Goal: Information Seeking & Learning: Learn about a topic

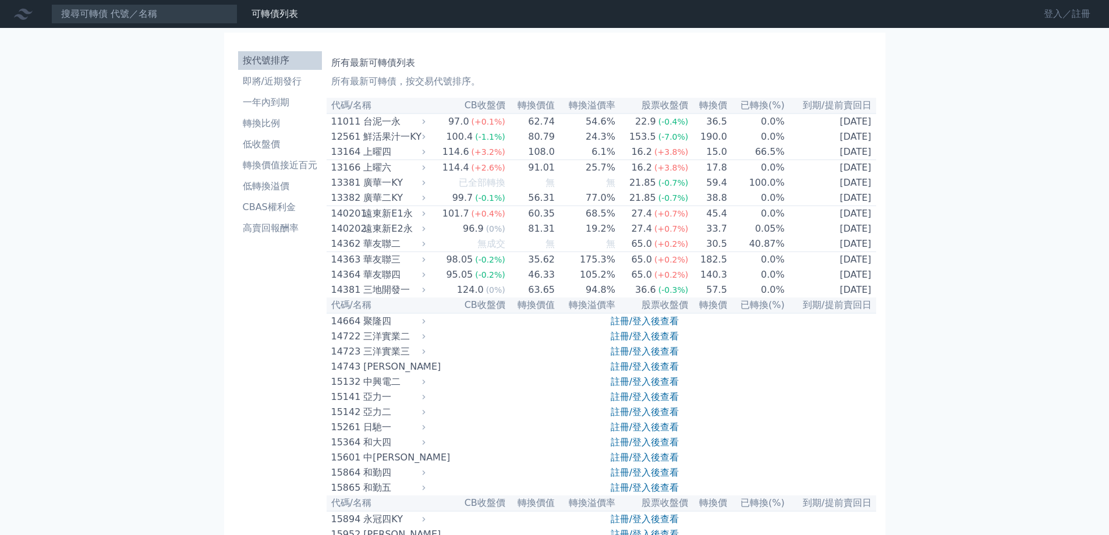
click at [1063, 15] on link "登入／註冊" at bounding box center [1067, 14] width 65 height 19
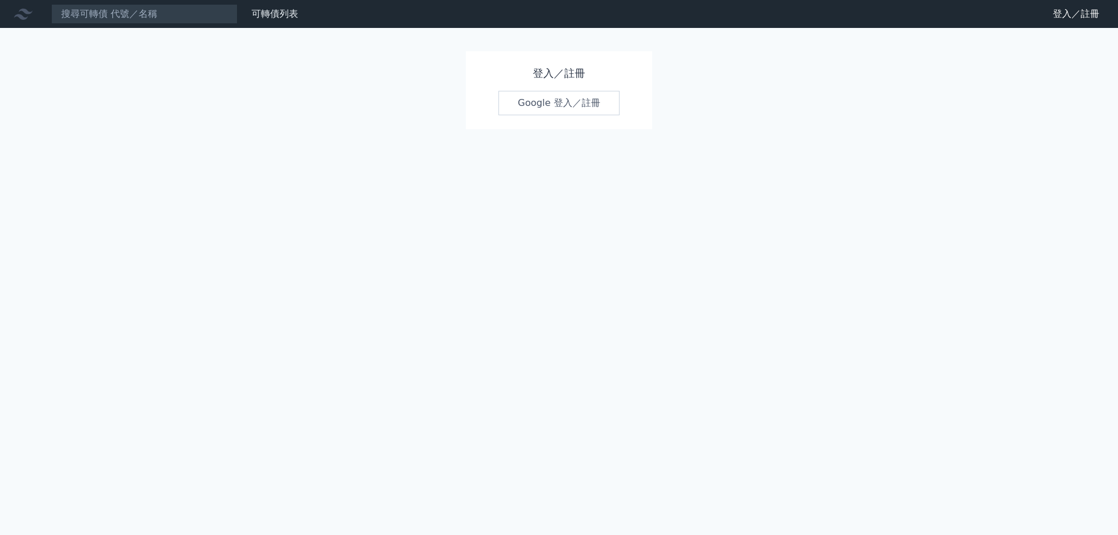
click at [541, 100] on link "Google 登入／註冊" at bounding box center [559, 103] width 121 height 24
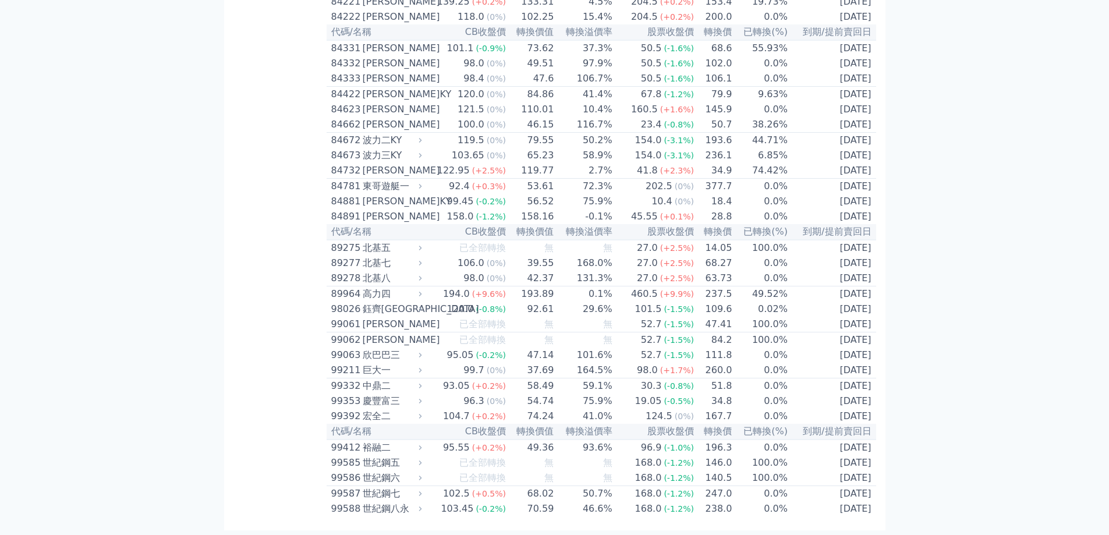
scroll to position [6365, 0]
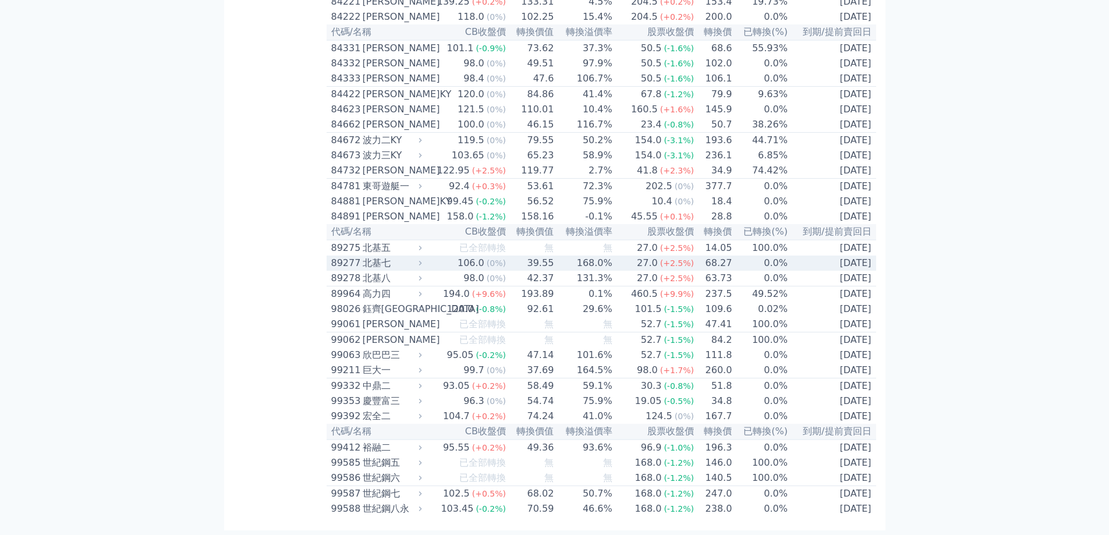
click at [360, 270] on div "89277" at bounding box center [345, 263] width 29 height 14
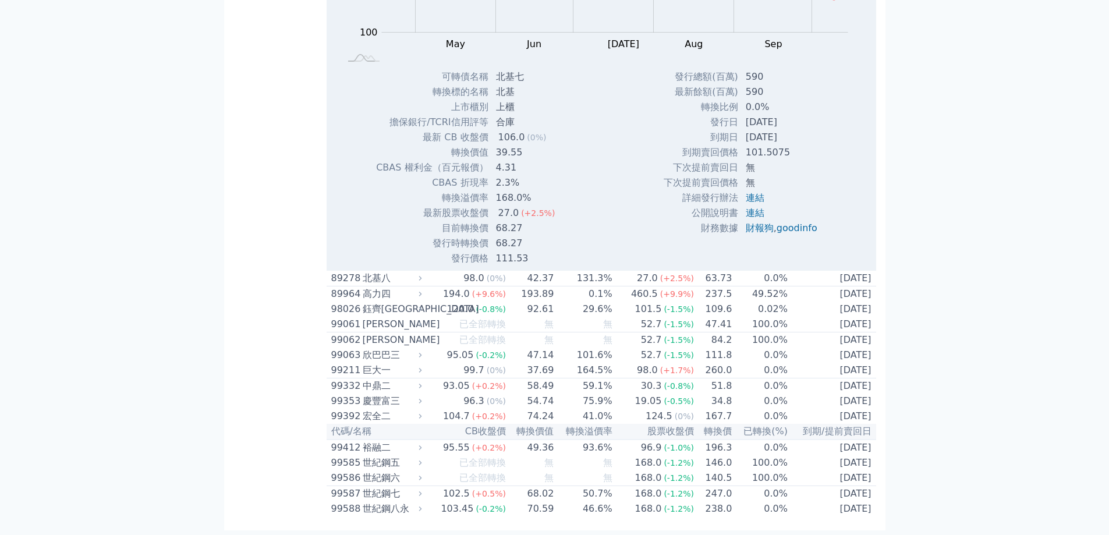
scroll to position [7472, 0]
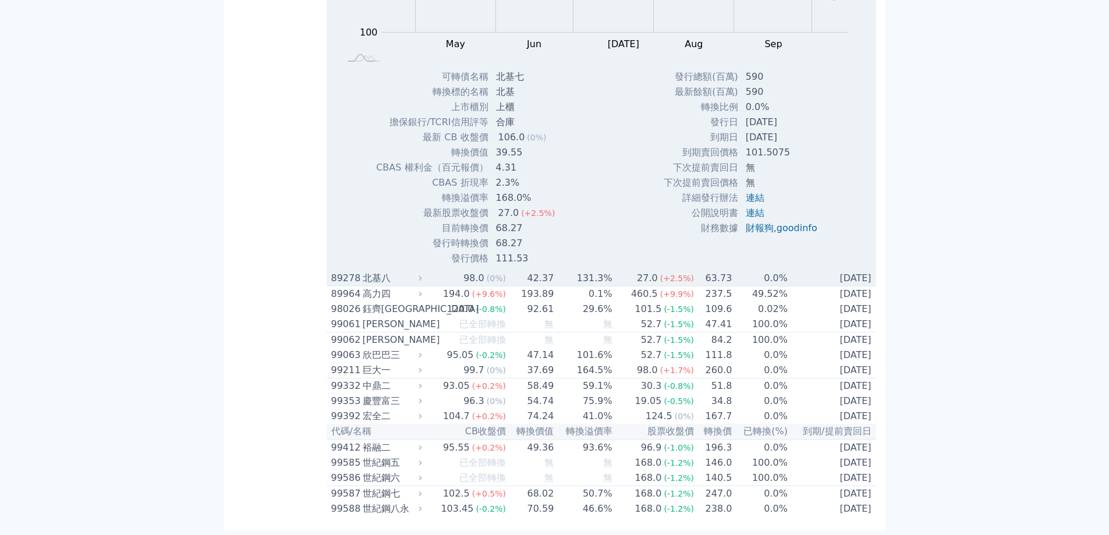
click at [387, 285] on div "北基八" at bounding box center [391, 278] width 57 height 14
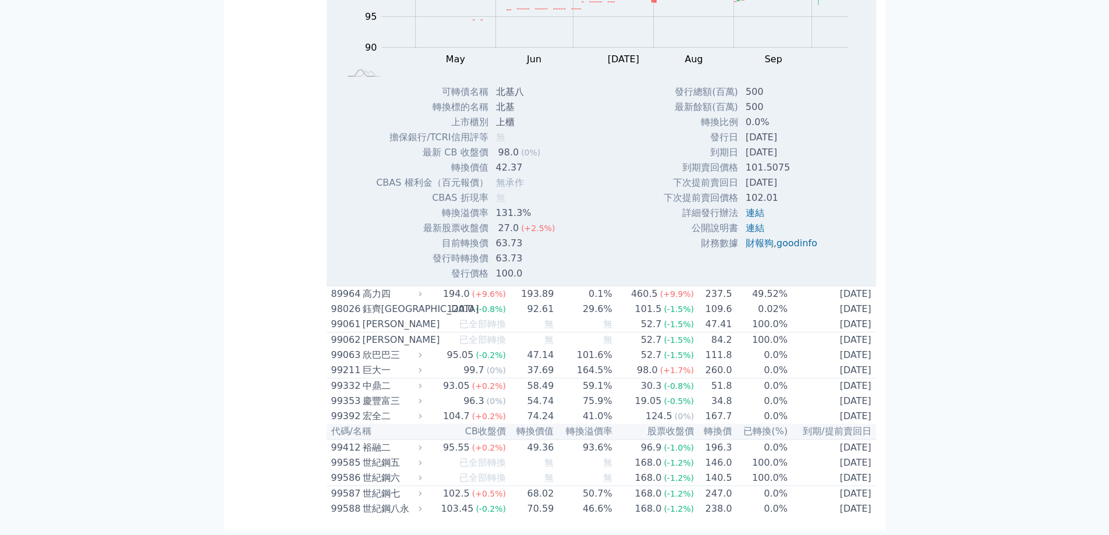
scroll to position [7530, 0]
